Goal: Task Accomplishment & Management: Manage account settings

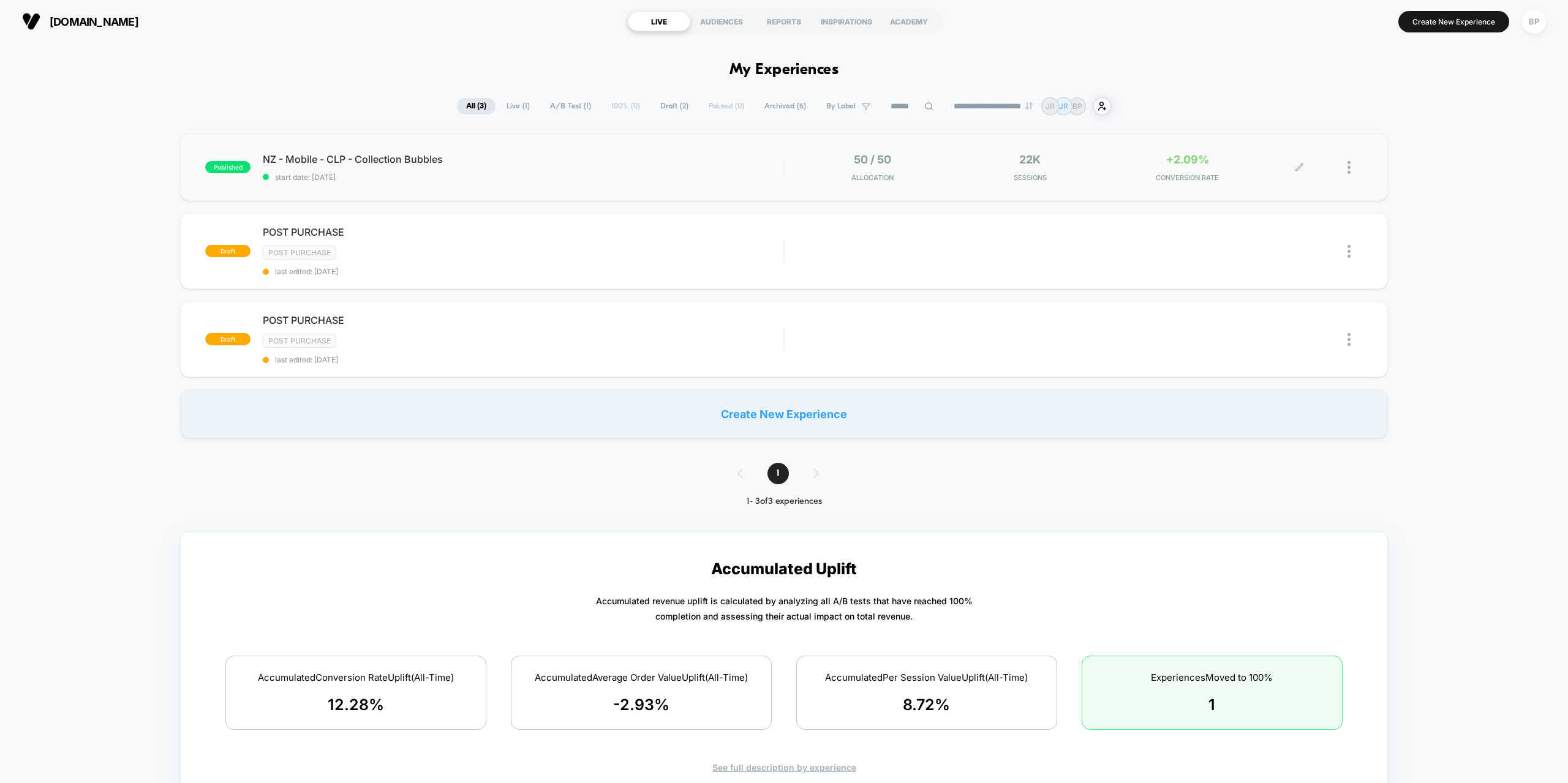
click at [1264, 175] on div "50 / 50 Allocation 22k Sessions +2.09% CONVERSION RATE" at bounding box center [1048, 168] width 503 height 29
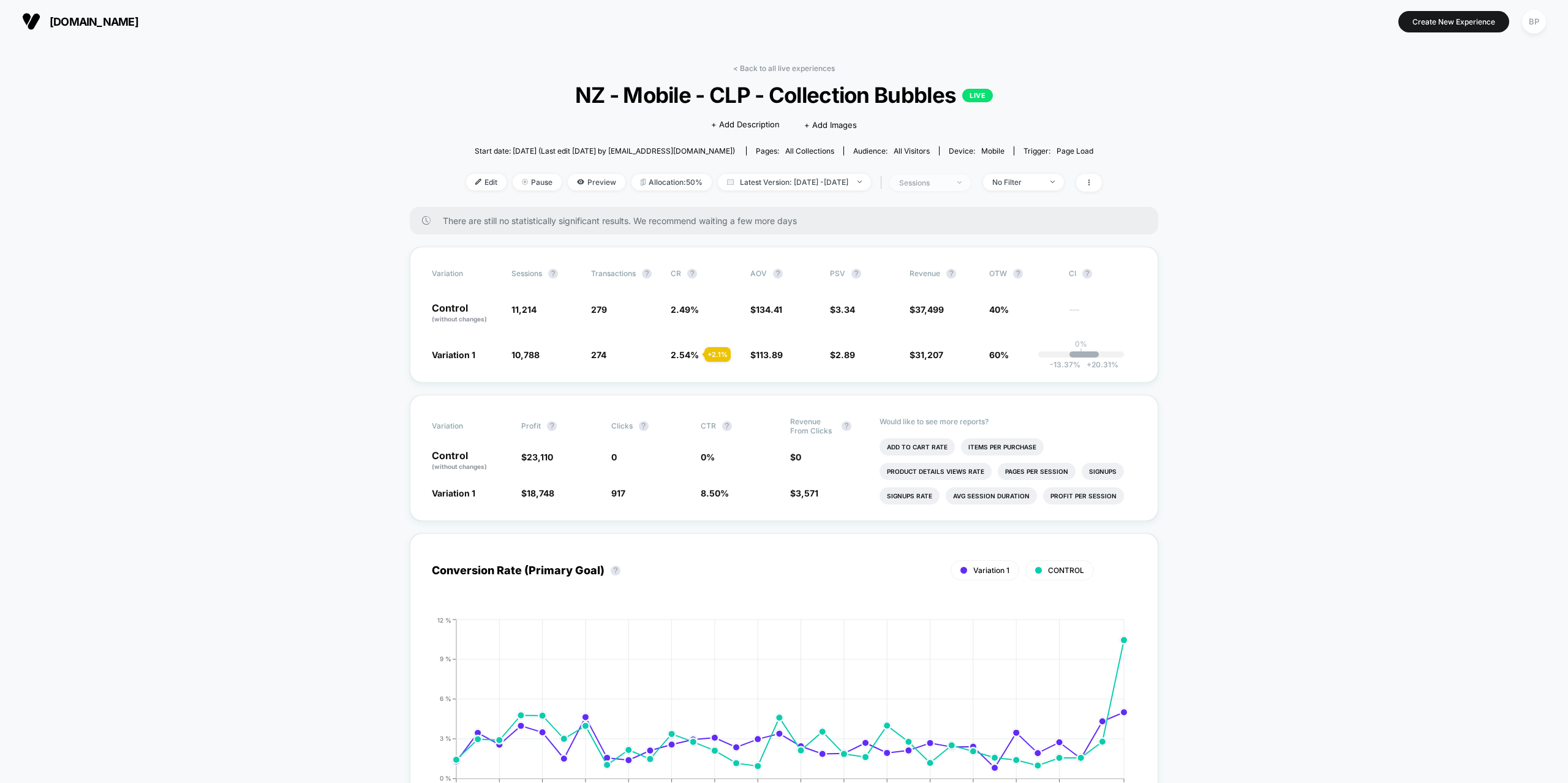
click at [948, 179] on div "sessions" at bounding box center [923, 183] width 49 height 9
click at [901, 282] on span "Users" at bounding box center [899, 278] width 23 height 10
click at [912, 314] on button "Save" at bounding box center [940, 313] width 145 height 20
click at [936, 181] on div "users" at bounding box center [923, 183] width 49 height 9
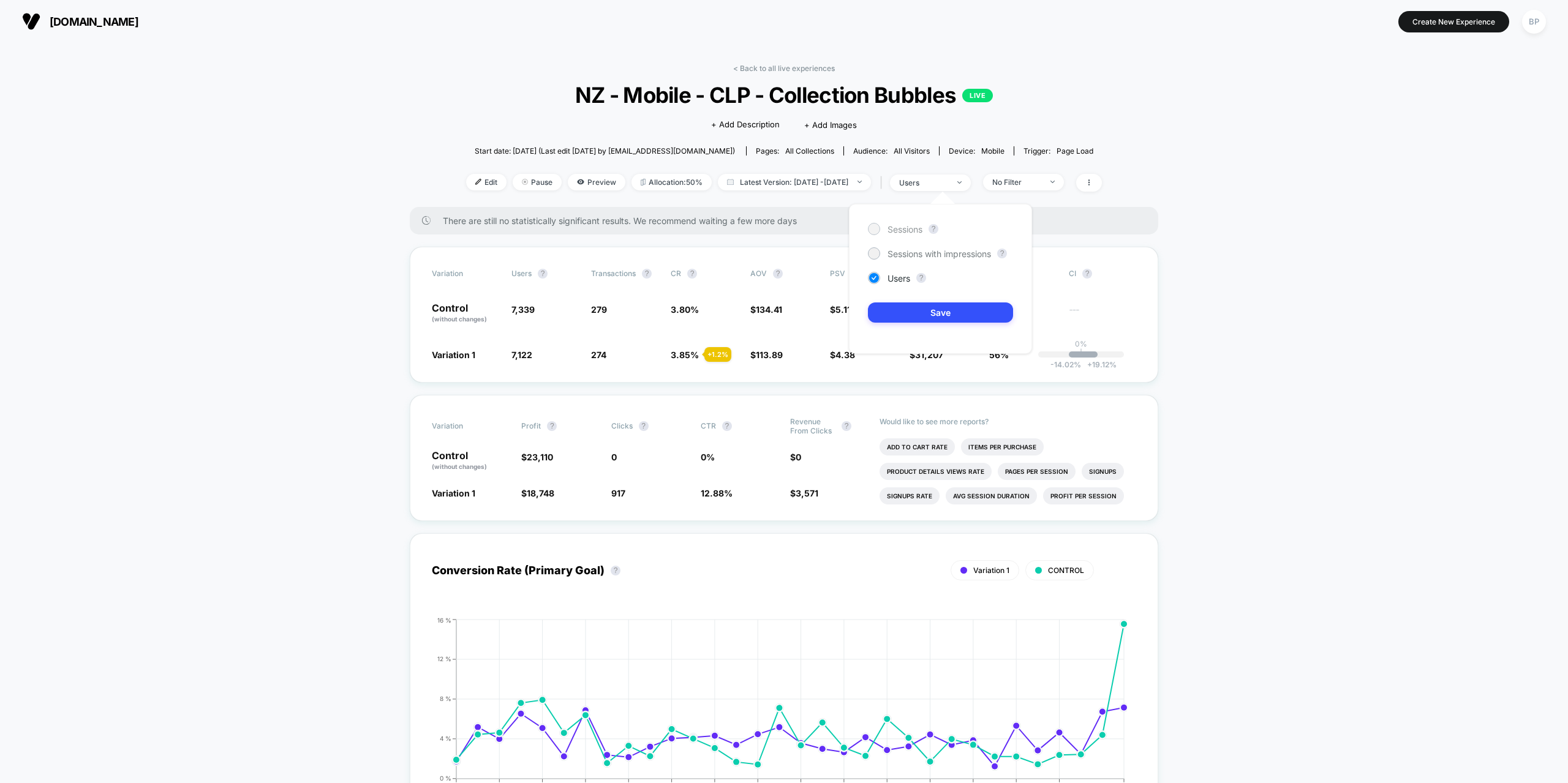
click at [912, 227] on span "Sessions" at bounding box center [906, 229] width 35 height 10
click at [917, 319] on button "Save" at bounding box center [940, 313] width 145 height 20
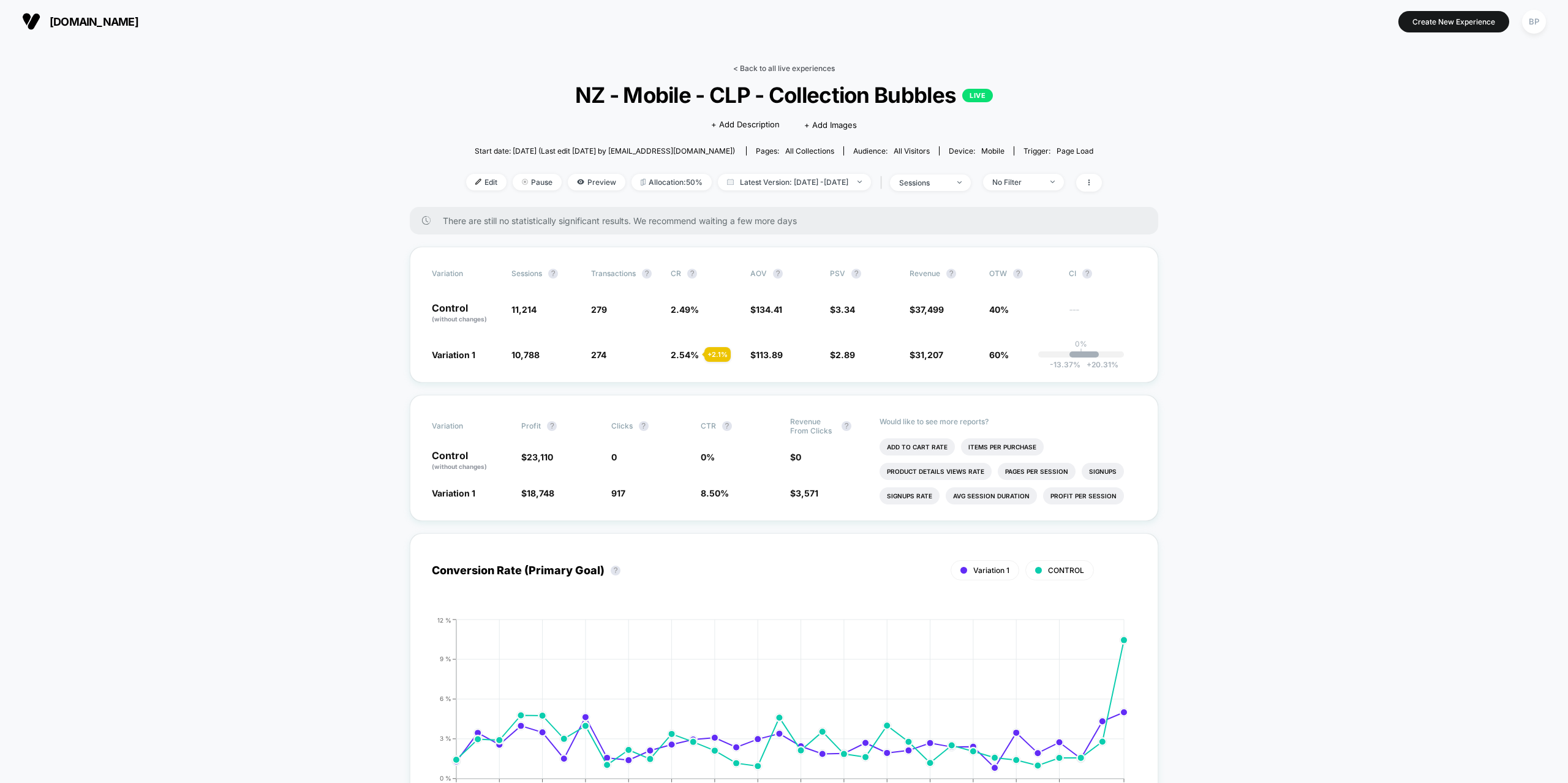
click at [774, 70] on link "< Back to all live experiences" at bounding box center [783, 68] width 101 height 9
